Goal: Task Accomplishment & Management: Use online tool/utility

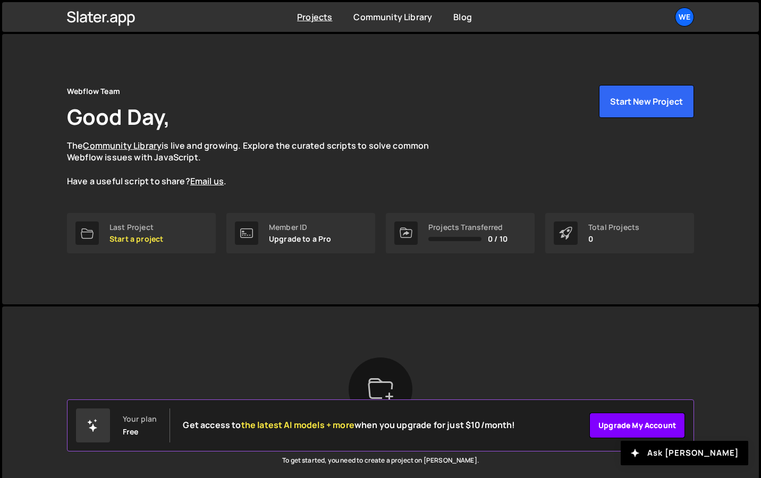
click at [638, 430] on link "Upgrade my account" at bounding box center [637, 426] width 96 height 26
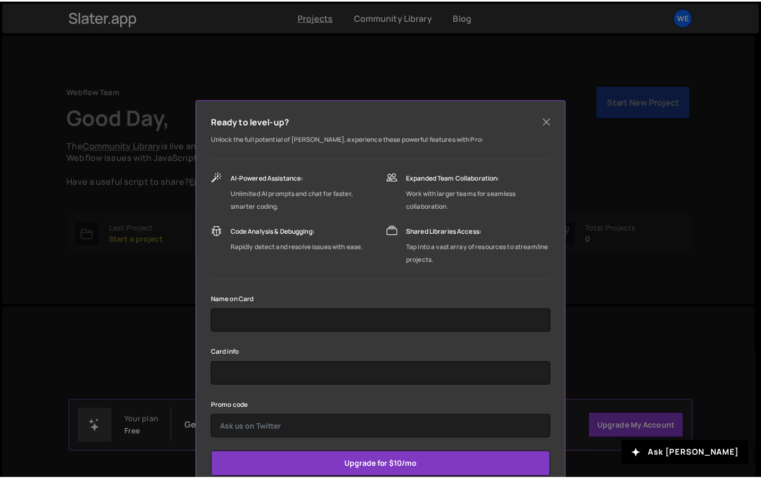
scroll to position [13, 0]
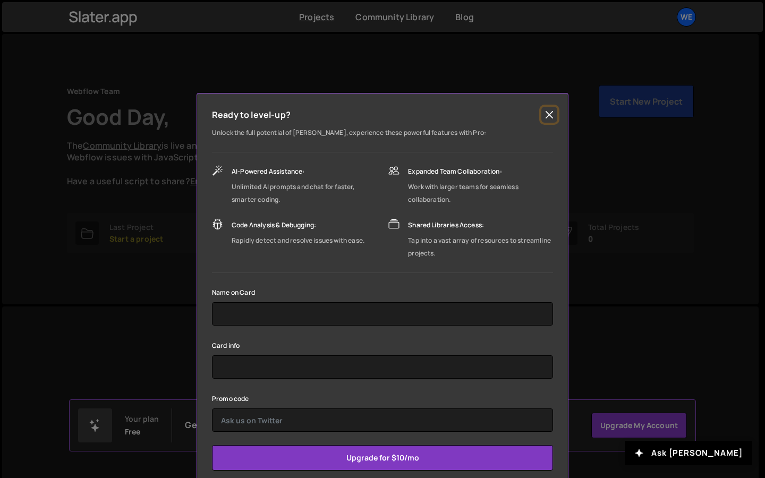
click at [548, 117] on button "Close" at bounding box center [549, 115] width 16 height 16
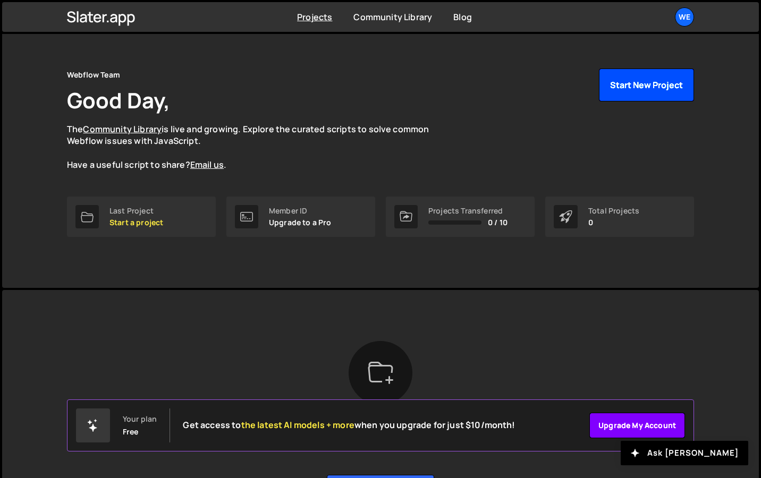
scroll to position [44, 0]
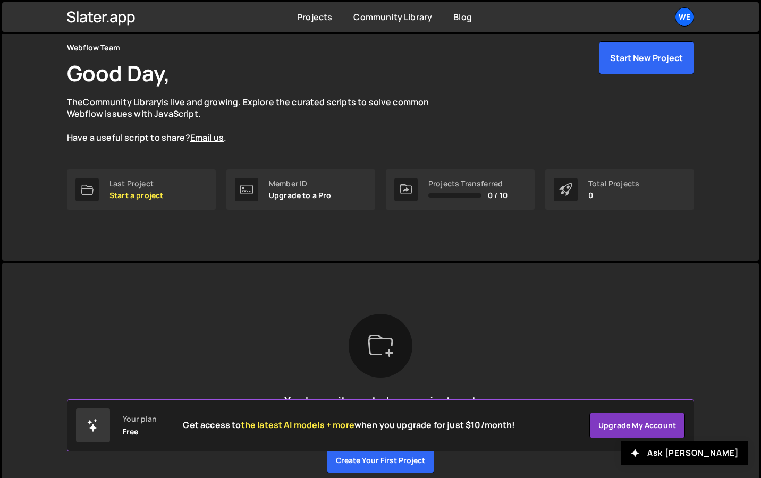
click at [485, 189] on div "Projects Transferred 0 / 10" at bounding box center [467, 190] width 79 height 20
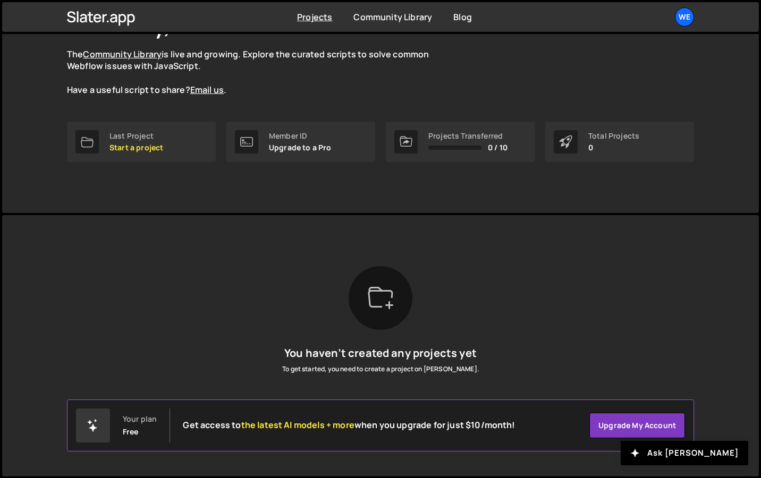
click at [321, 143] on p "Upgrade to a Pro" at bounding box center [300, 147] width 63 height 9
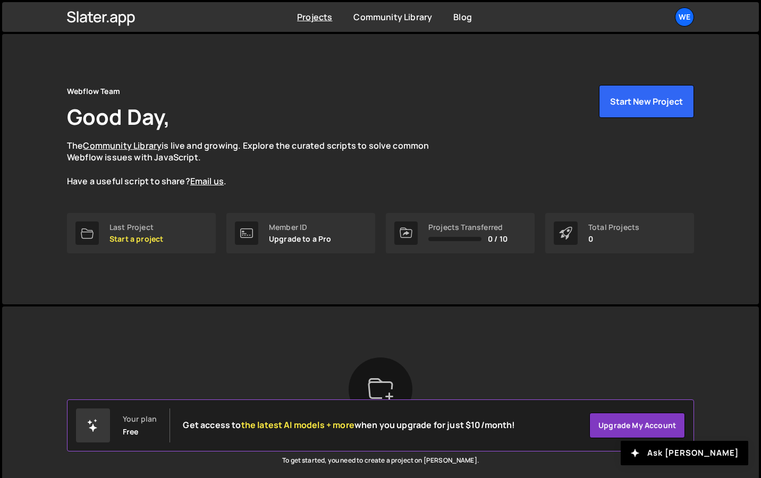
click at [699, 20] on div "Projects Community Library Blog We Projects Your Teams Account Upgrade Logout" at bounding box center [380, 17] width 659 height 30
click at [691, 20] on div "We" at bounding box center [684, 16] width 19 height 19
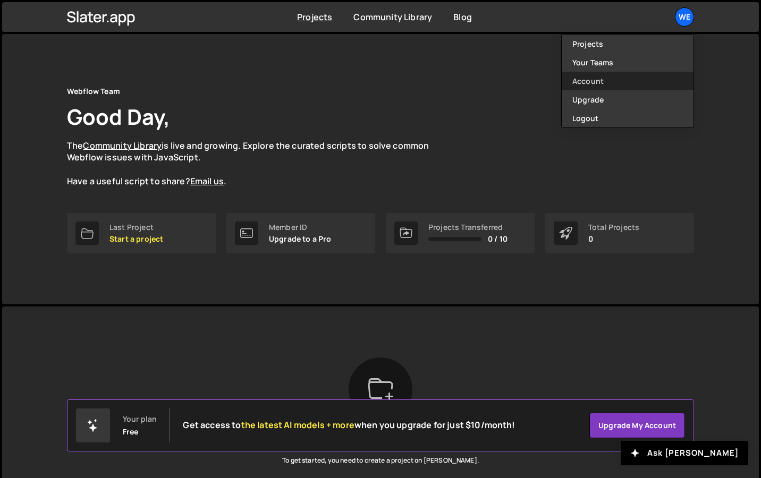
click at [650, 77] on link "Account" at bounding box center [628, 81] width 132 height 19
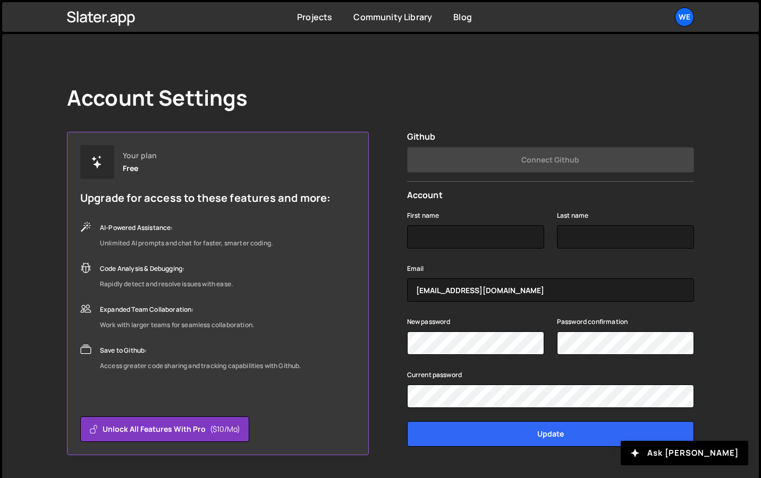
scroll to position [29, 0]
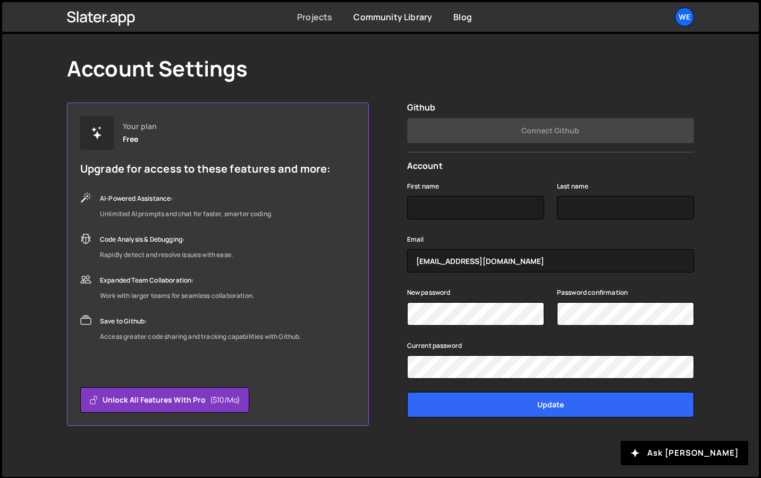
click at [301, 21] on link "Projects" at bounding box center [314, 17] width 35 height 12
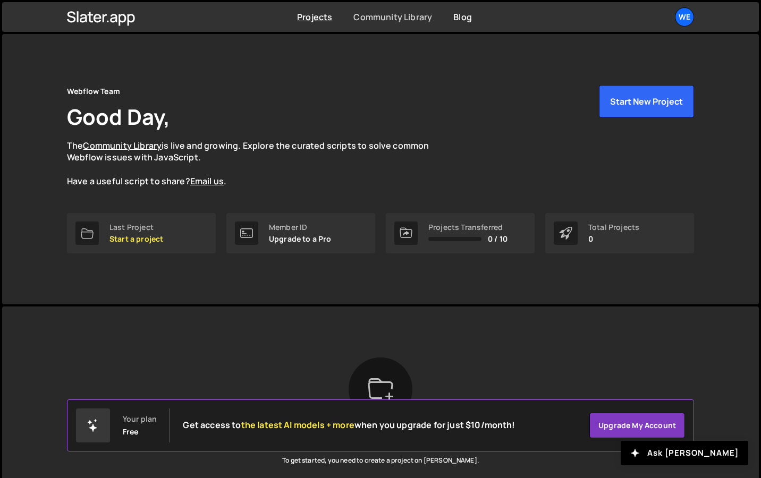
click at [422, 18] on link "Community Library" at bounding box center [392, 17] width 79 height 12
click at [146, 240] on p "Start a project" at bounding box center [136, 239] width 54 height 9
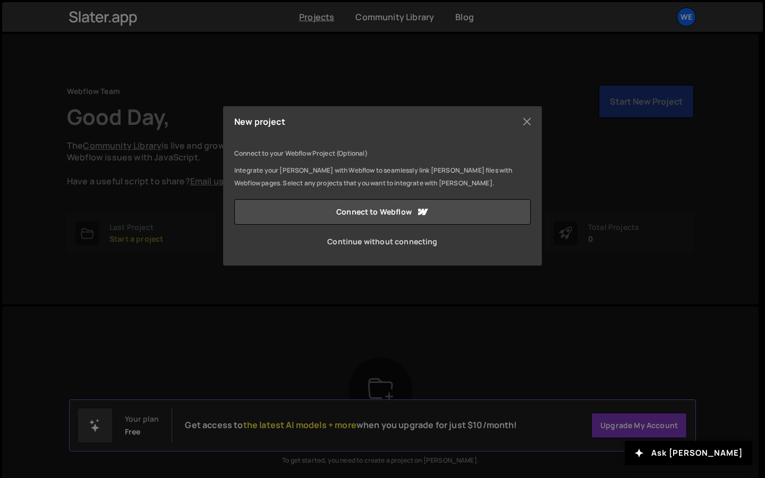
click at [371, 253] on link "Continue without connecting" at bounding box center [382, 242] width 296 height 26
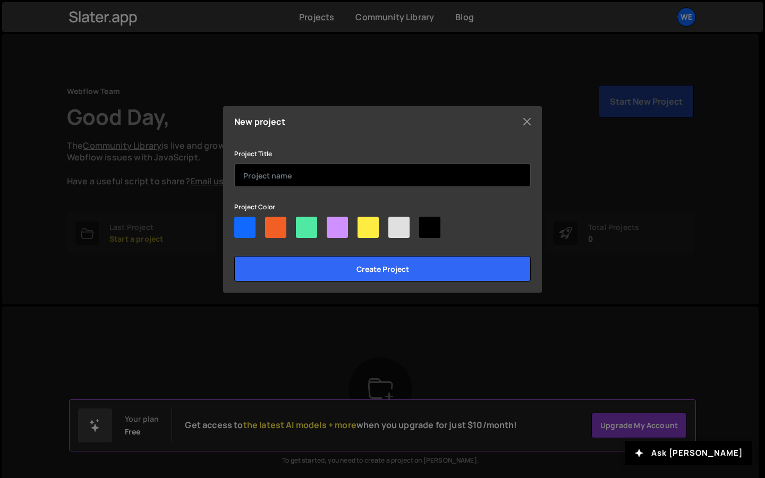
click at [355, 181] on input "text" at bounding box center [382, 175] width 296 height 23
type input "busona"
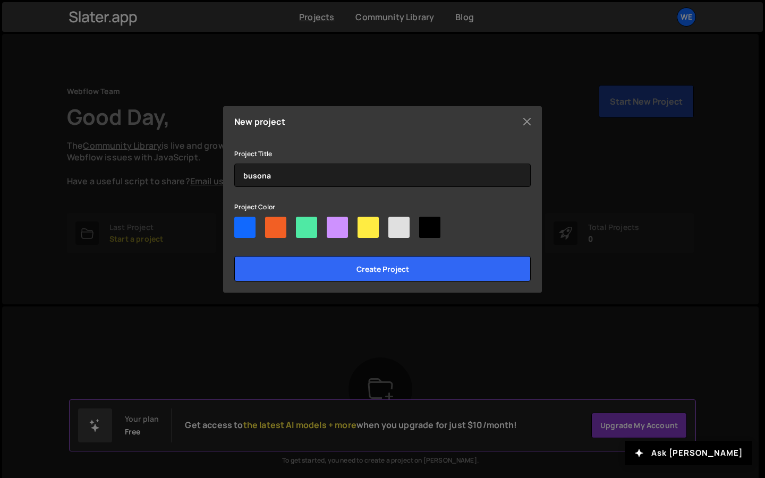
click at [248, 229] on div at bounding box center [244, 227] width 21 height 21
click at [241, 224] on input"] "radio" at bounding box center [237, 220] width 7 height 7
radio input"] "true"
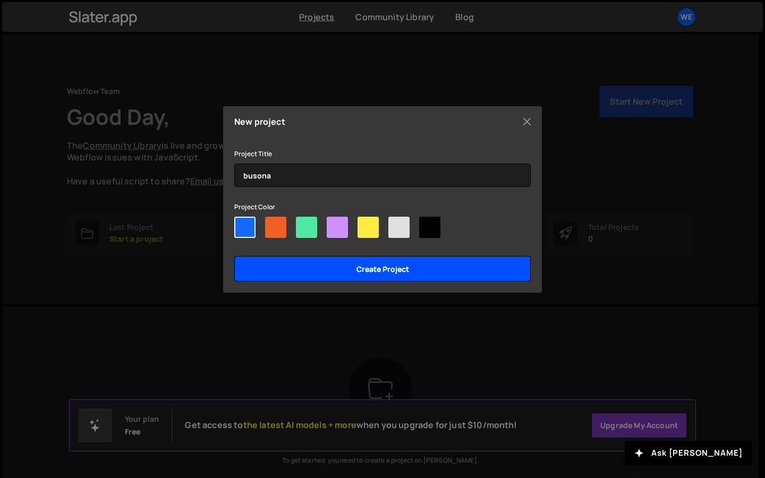
click at [334, 270] on input "Create project" at bounding box center [382, 269] width 296 height 26
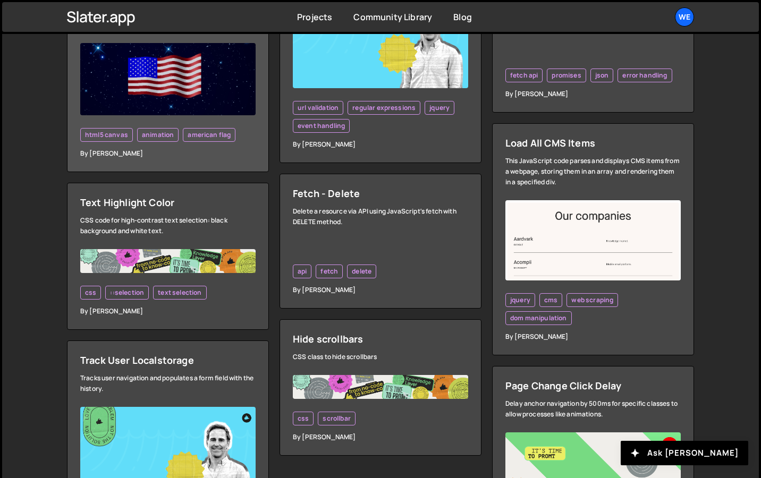
scroll to position [2775, 0]
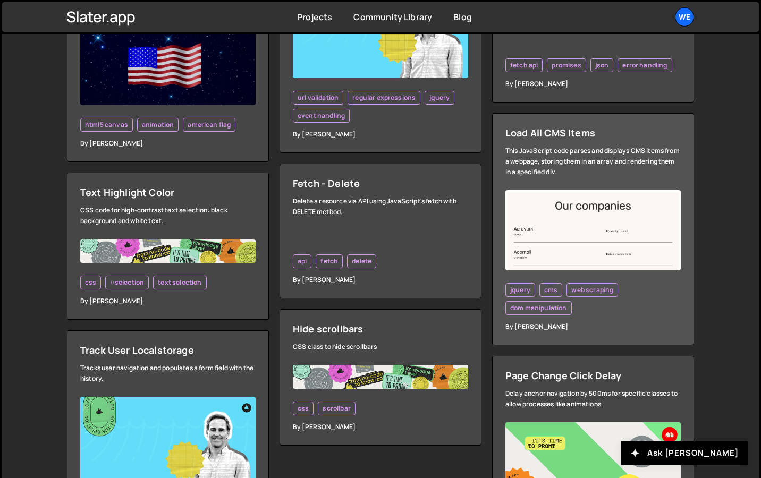
click at [526, 233] on img at bounding box center [592, 230] width 175 height 80
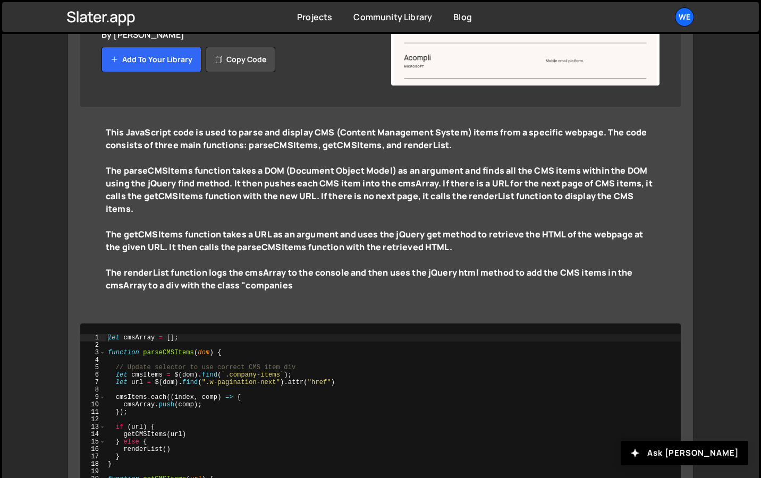
scroll to position [169, 0]
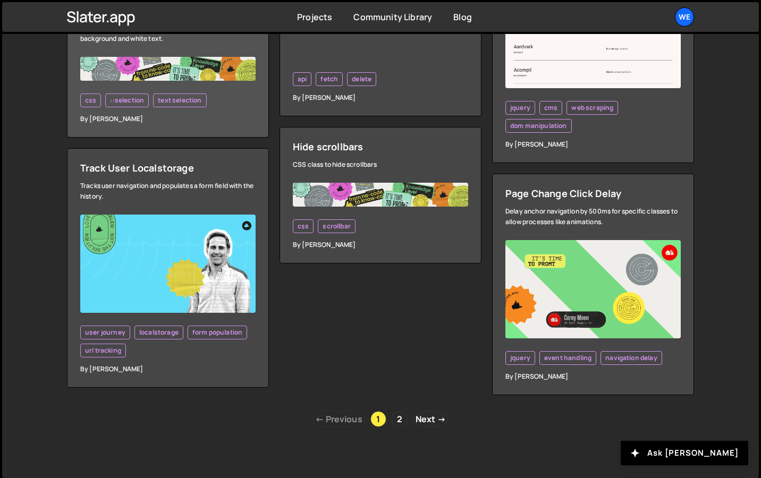
scroll to position [2964, 0]
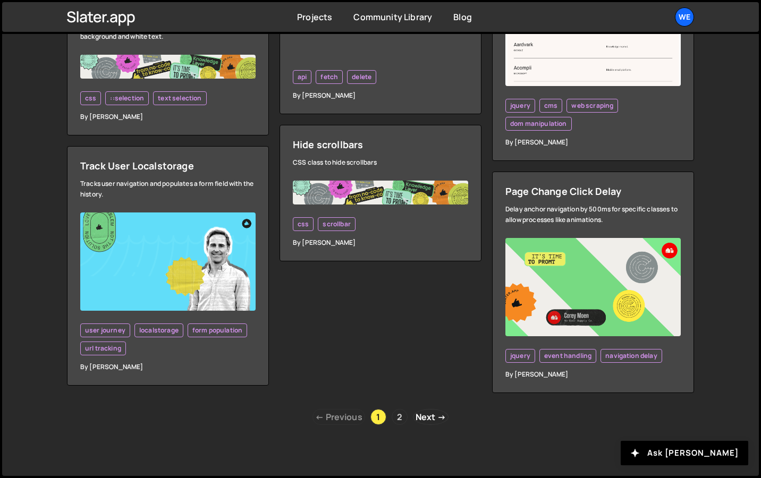
click at [406, 418] on link "2" at bounding box center [400, 417] width 16 height 16
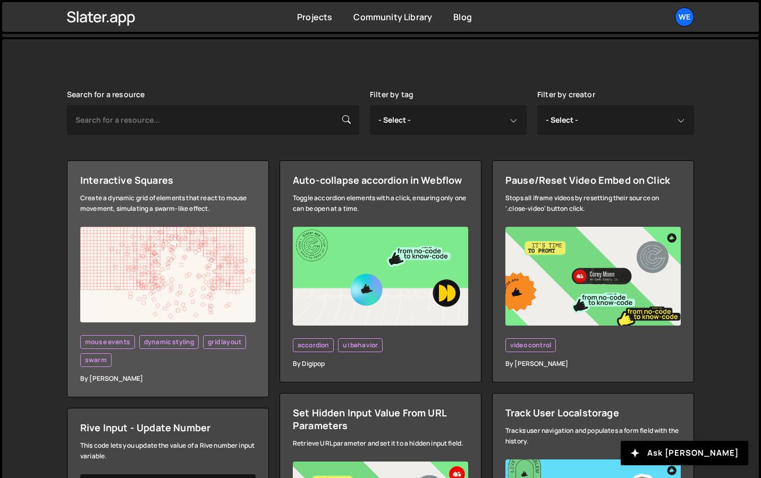
scroll to position [230, 0]
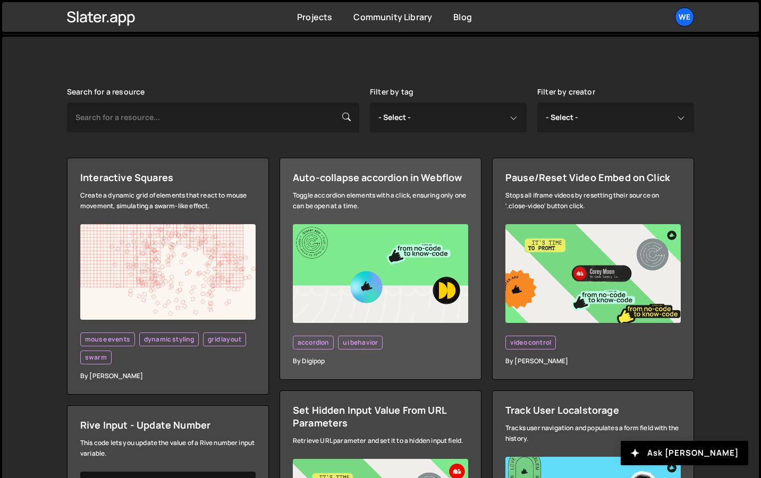
click at [364, 197] on div "Toggle accordion elements with a click, ensuring only one can be open at a time." at bounding box center [380, 200] width 175 height 21
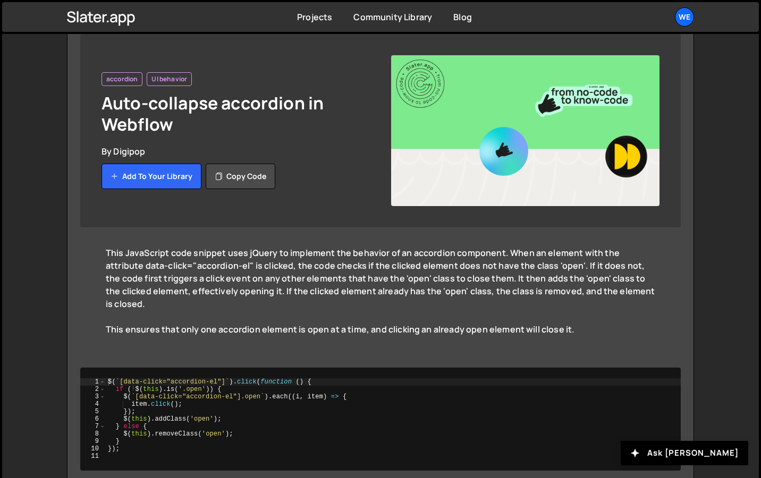
scroll to position [140, 0]
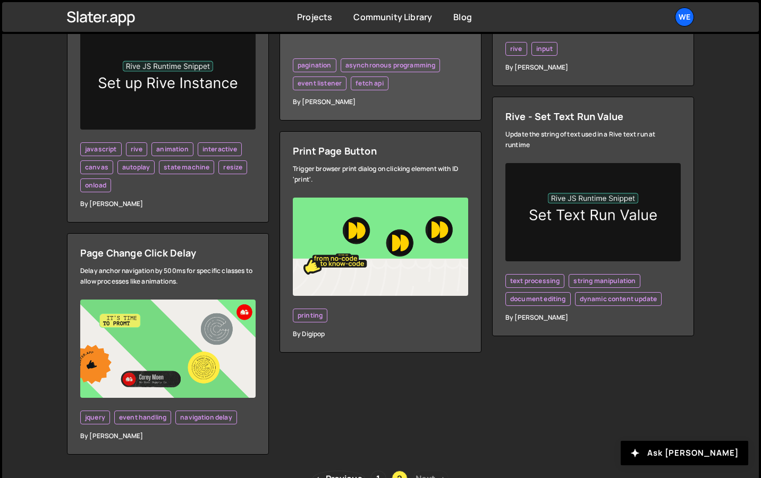
scroll to position [1463, 0]
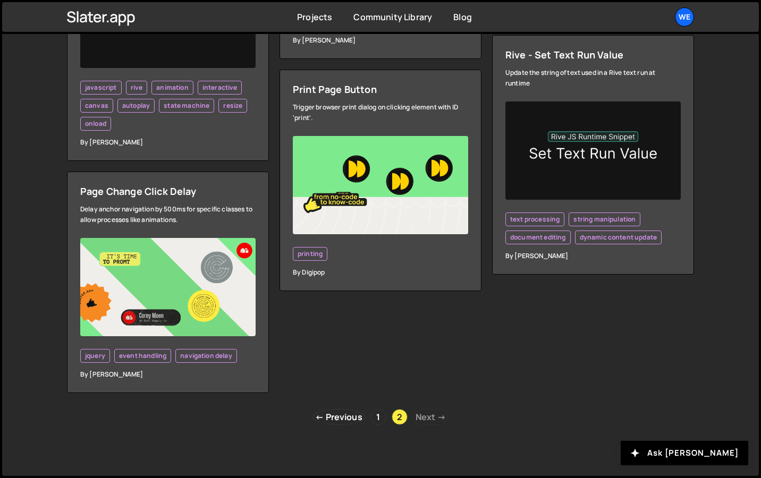
click at [401, 424] on div "← Previous 1 2 Next →" at bounding box center [380, 417] width 627 height 16
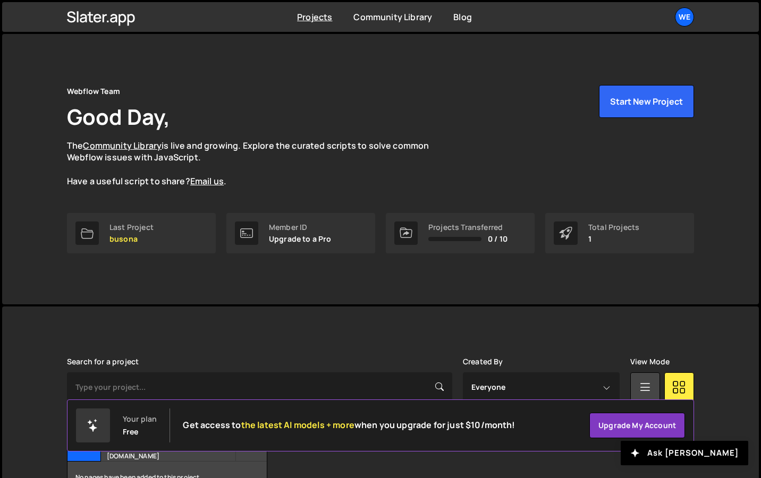
scroll to position [69, 0]
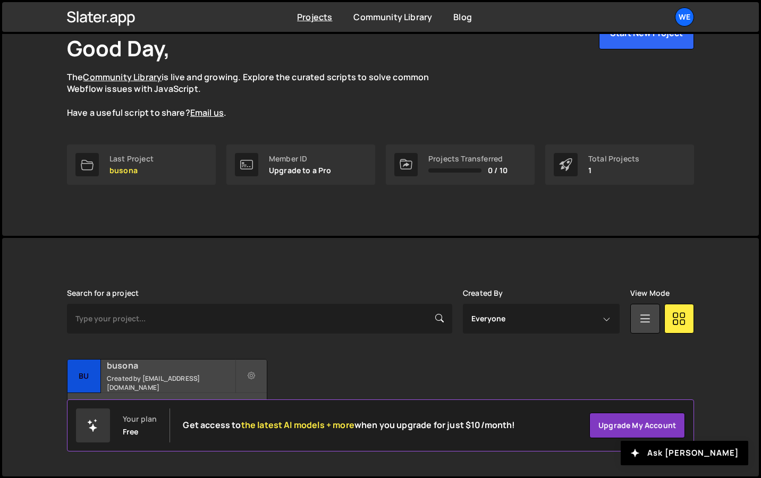
click at [173, 363] on div "busona Created by engineering@busona.com" at bounding box center [166, 376] width 199 height 33
click at [164, 376] on div "busona Created by engineering@busona.com" at bounding box center [166, 376] width 199 height 33
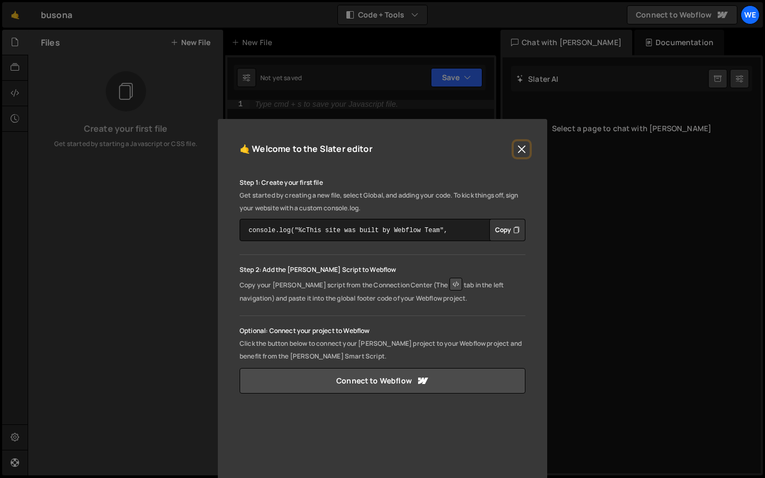
click at [519, 150] on button "Close" at bounding box center [522, 149] width 16 height 16
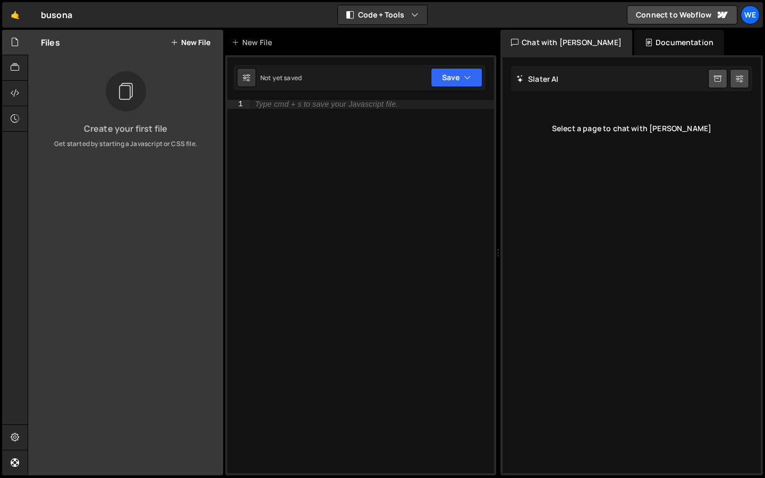
click at [373, 106] on div "Type cmd + s to save your Javascript file." at bounding box center [326, 104] width 143 height 8
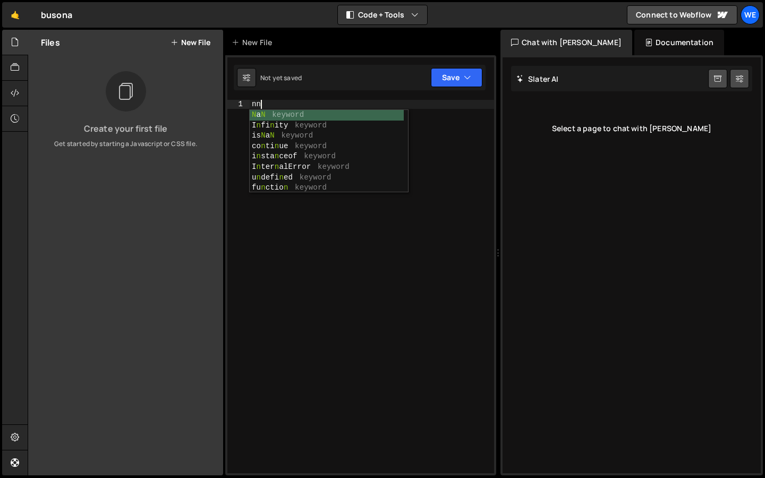
type textarea "n"
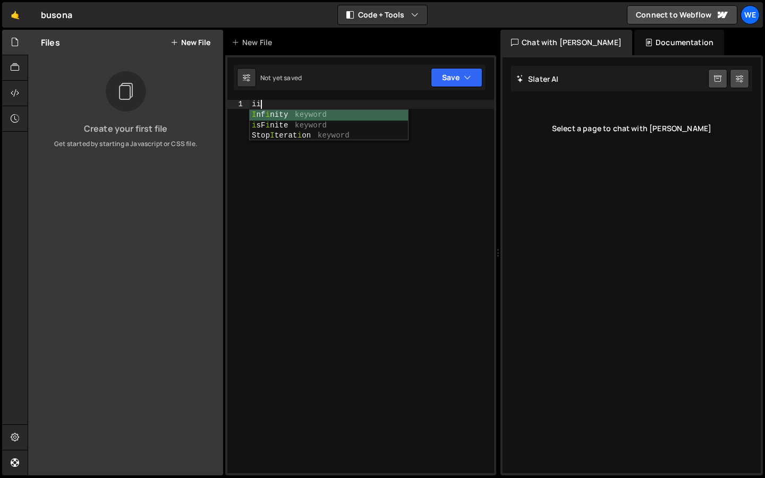
type textarea "i"
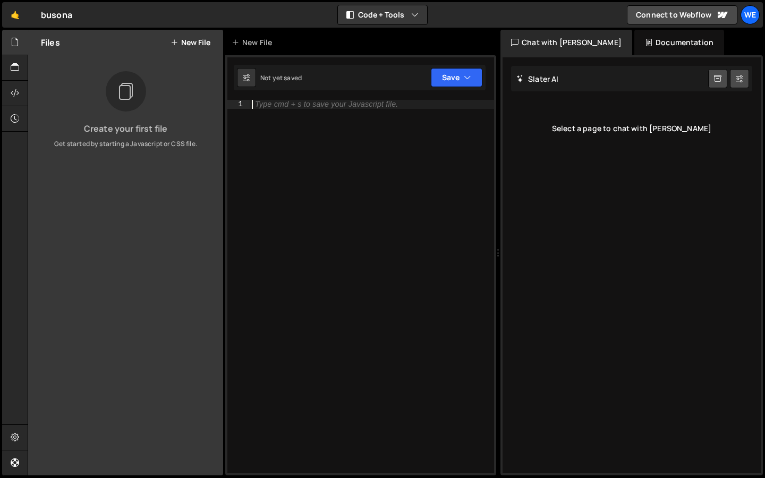
click at [383, 174] on div "Type cmd + s to save your Javascript file." at bounding box center [372, 295] width 244 height 391
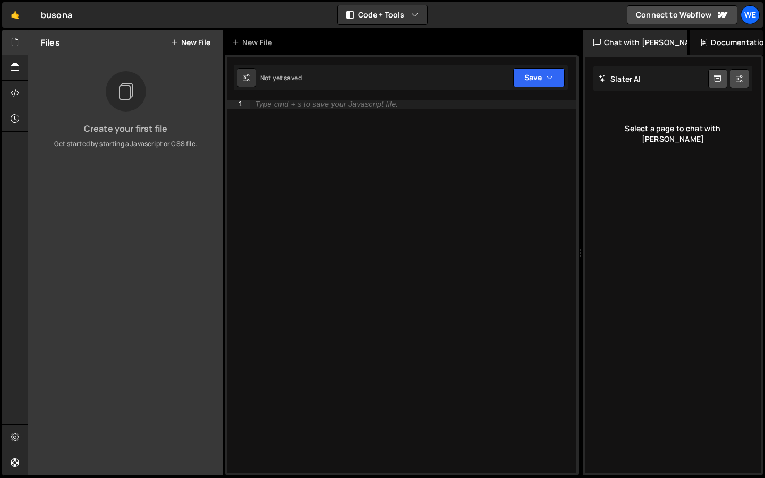
drag, startPoint x: 499, startPoint y: 67, endPoint x: 578, endPoint y: 66, distance: 78.1
click at [578, 66] on div "Files New File Create your first file Get started by starting a Javascript or C…" at bounding box center [396, 253] width 737 height 446
click at [17, 66] on icon at bounding box center [15, 68] width 9 height 12
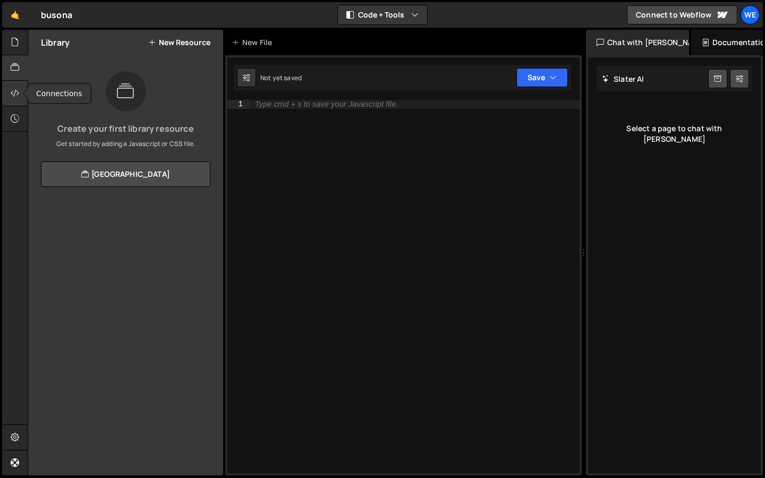
click at [16, 91] on icon at bounding box center [15, 93] width 9 height 12
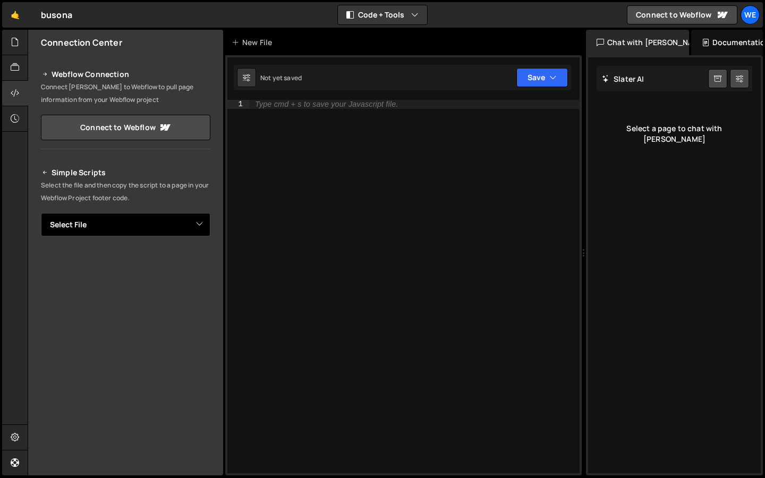
scroll to position [3, 0]
